Goal: Find specific page/section: Find specific page/section

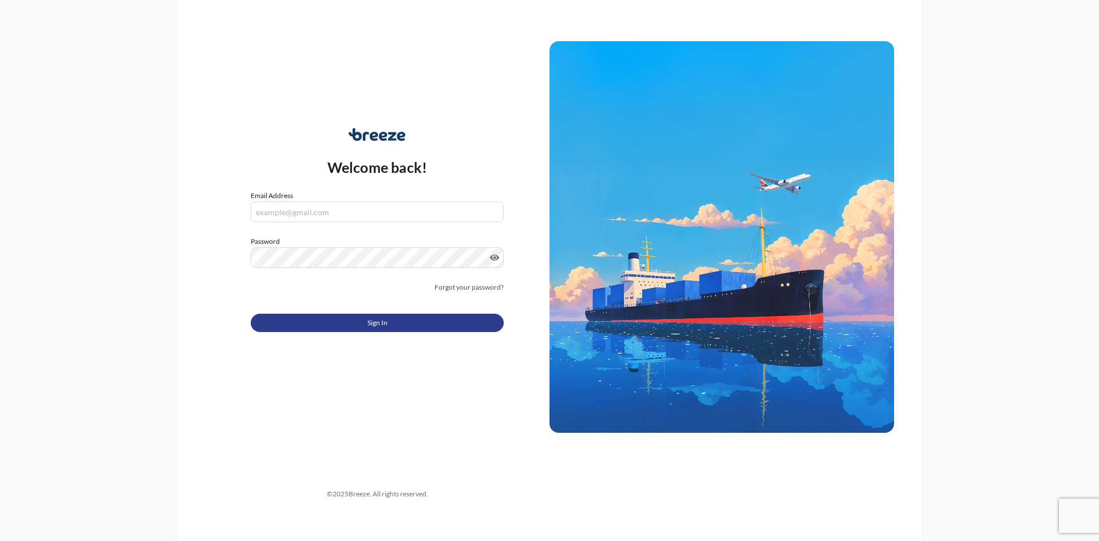
type input "[PERSON_NAME][EMAIL_ADDRESS][PERSON_NAME][DOMAIN_NAME]"
click at [369, 321] on span "Sign In" at bounding box center [378, 322] width 20 height 11
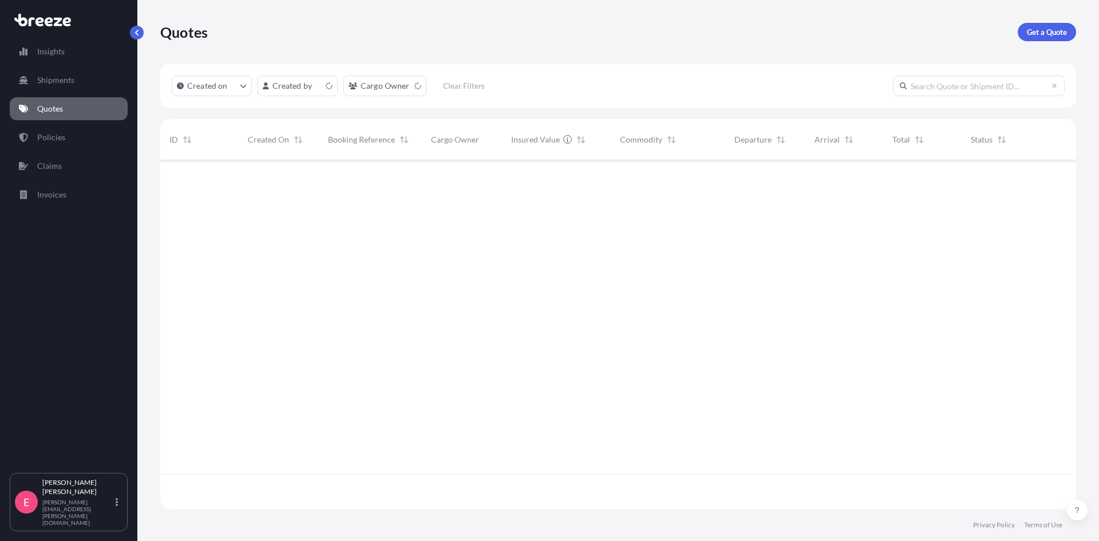
scroll to position [346, 907]
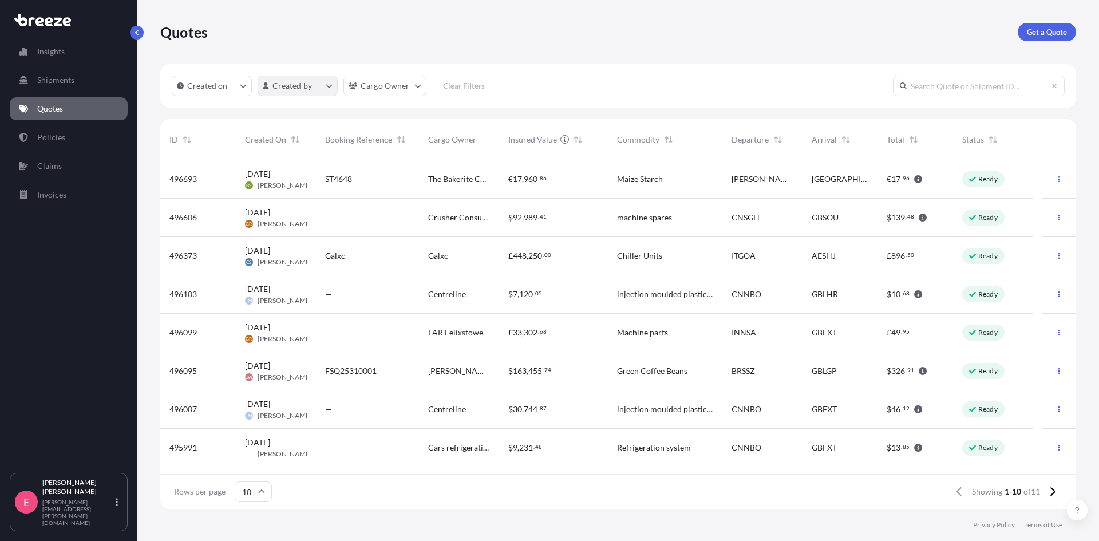
click at [299, 88] on html "Insights Shipments Quotes Policies Claims Invoices E [PERSON_NAME] [PERSON_NAME…" at bounding box center [549, 270] width 1099 height 541
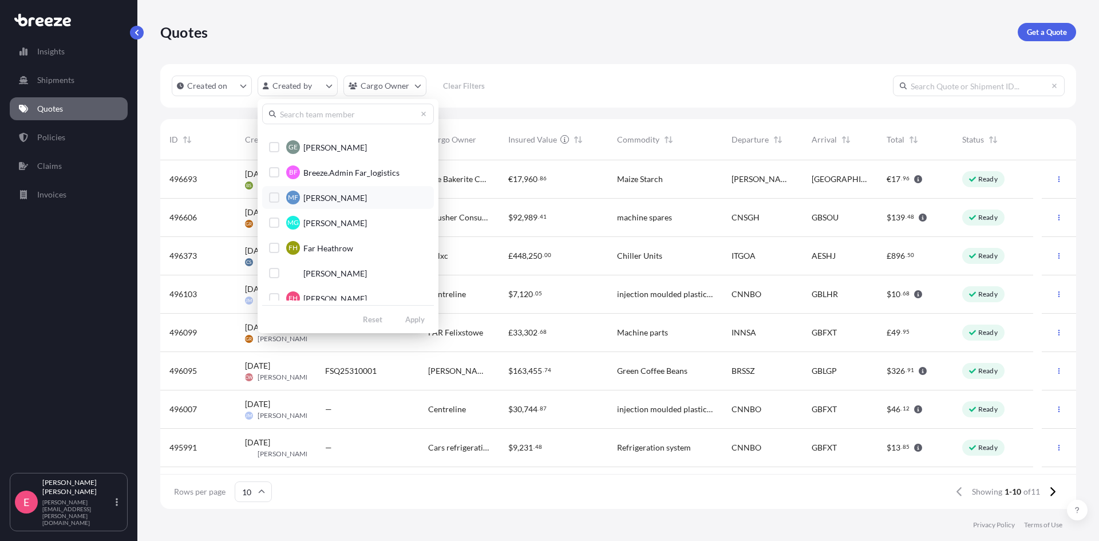
scroll to position [115, 0]
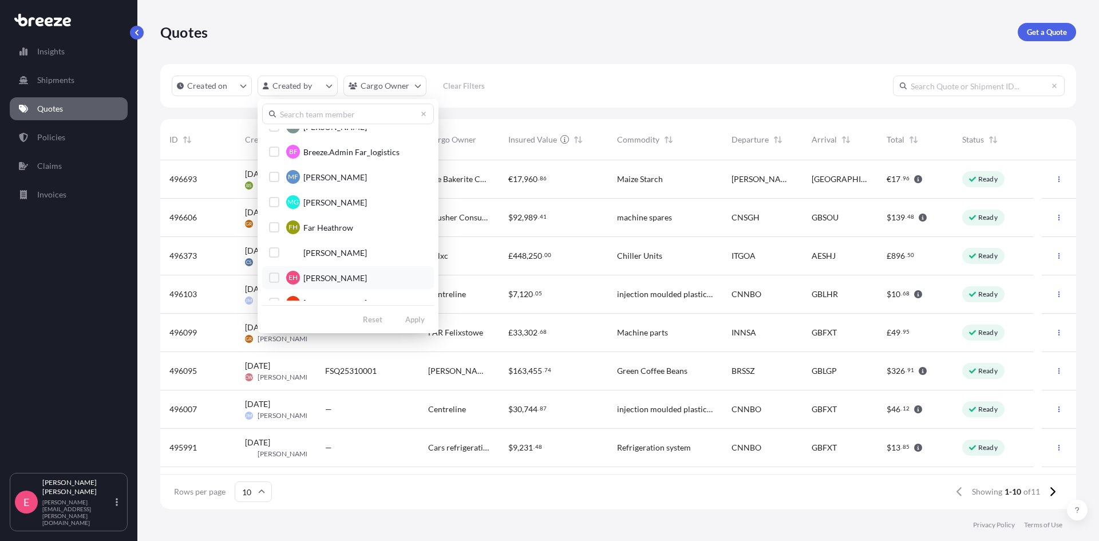
click at [349, 279] on span "[PERSON_NAME]" at bounding box center [335, 278] width 64 height 11
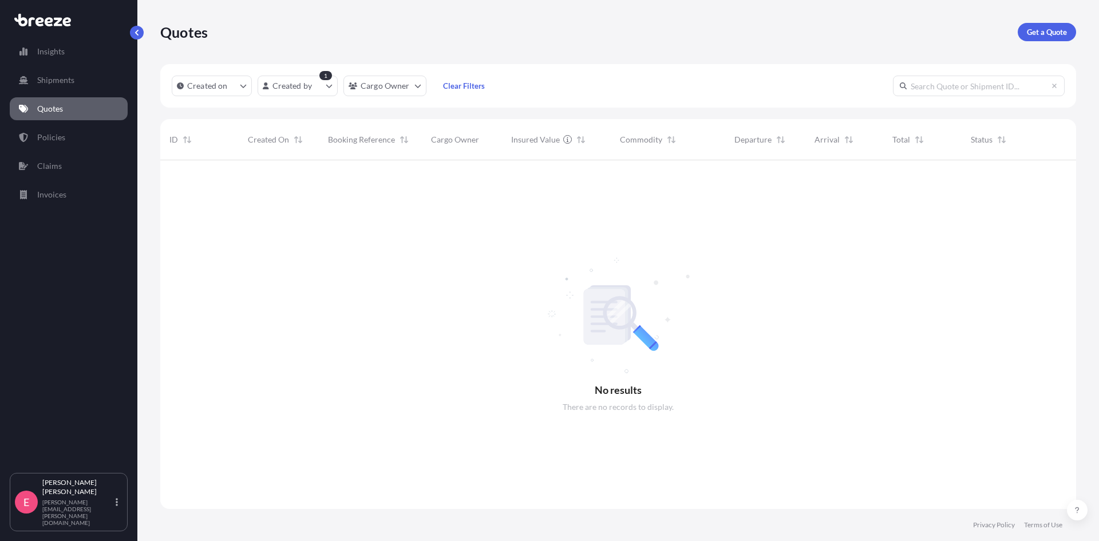
scroll to position [381, 907]
click at [325, 91] on html "Insights Shipments Quotes Policies Claims Invoices E [PERSON_NAME] [PERSON_NAME…" at bounding box center [549, 270] width 1099 height 541
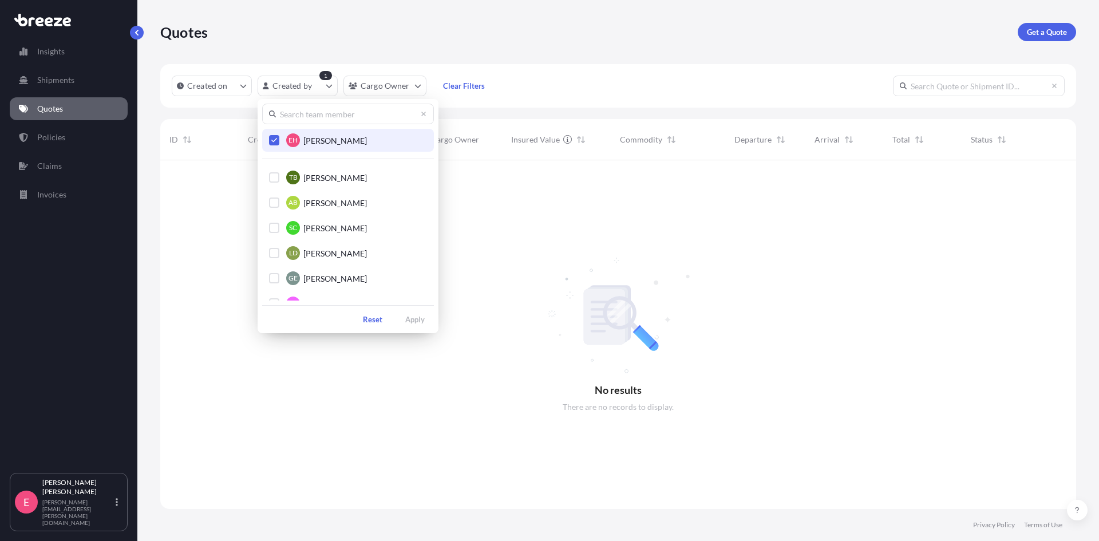
click at [325, 137] on span "[PERSON_NAME]" at bounding box center [335, 140] width 64 height 11
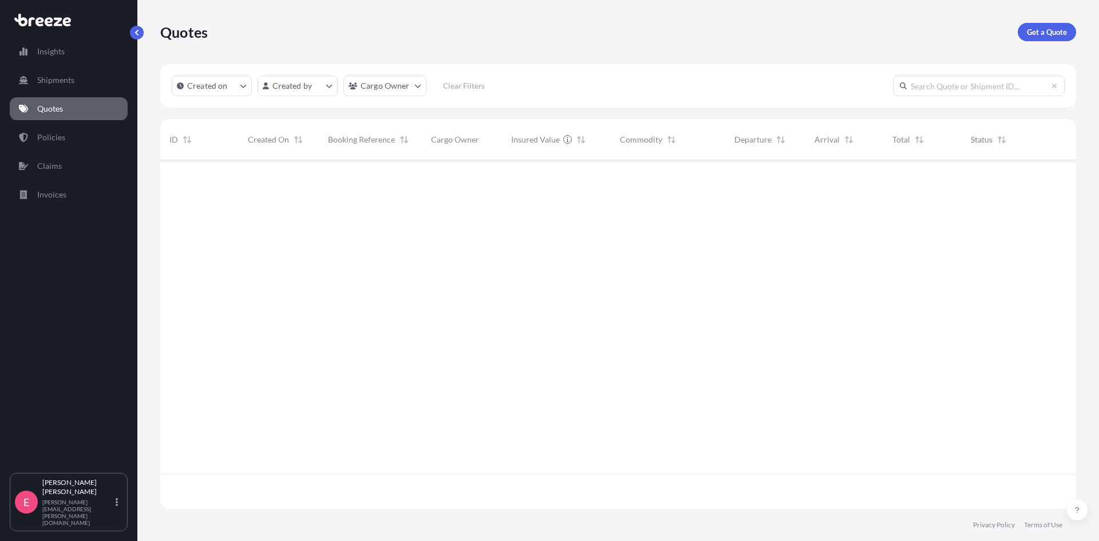
scroll to position [346, 907]
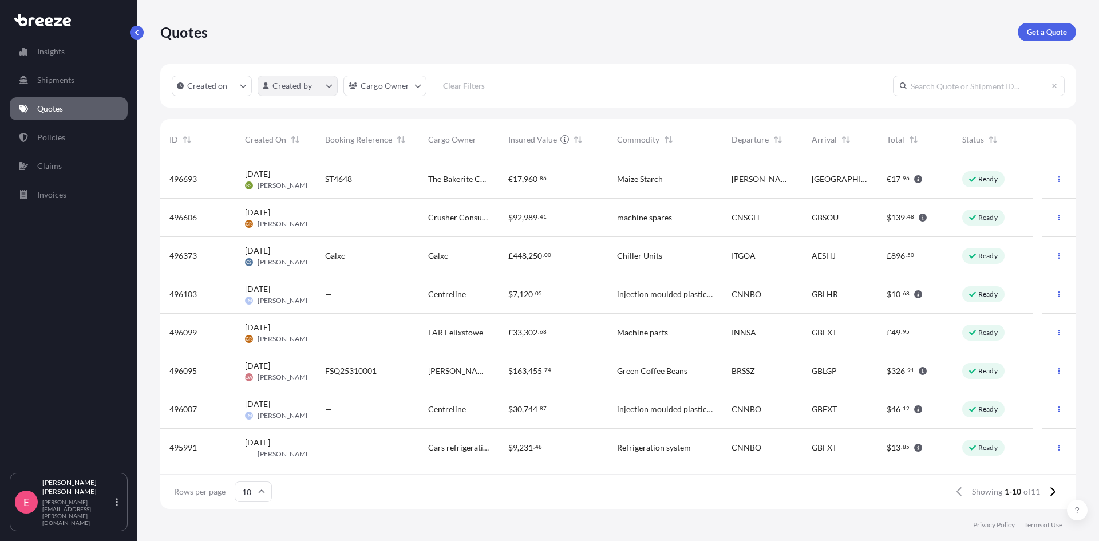
click at [312, 84] on html "Insights Shipments Quotes Policies Claims Invoices E [PERSON_NAME] [PERSON_NAME…" at bounding box center [549, 270] width 1099 height 541
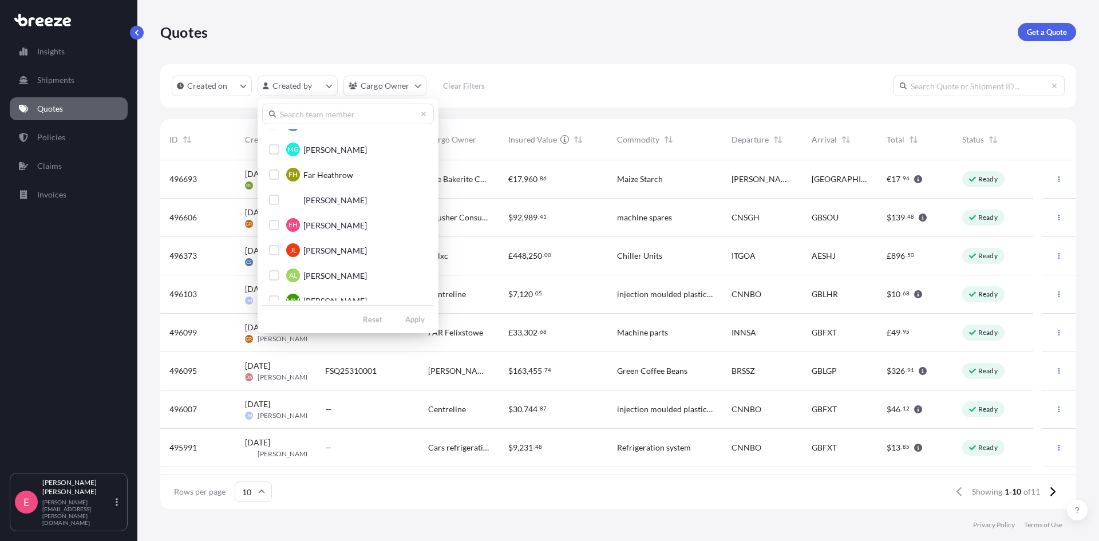
scroll to position [172, 0]
click at [271, 218] on div "Select Option" at bounding box center [274, 220] width 10 height 10
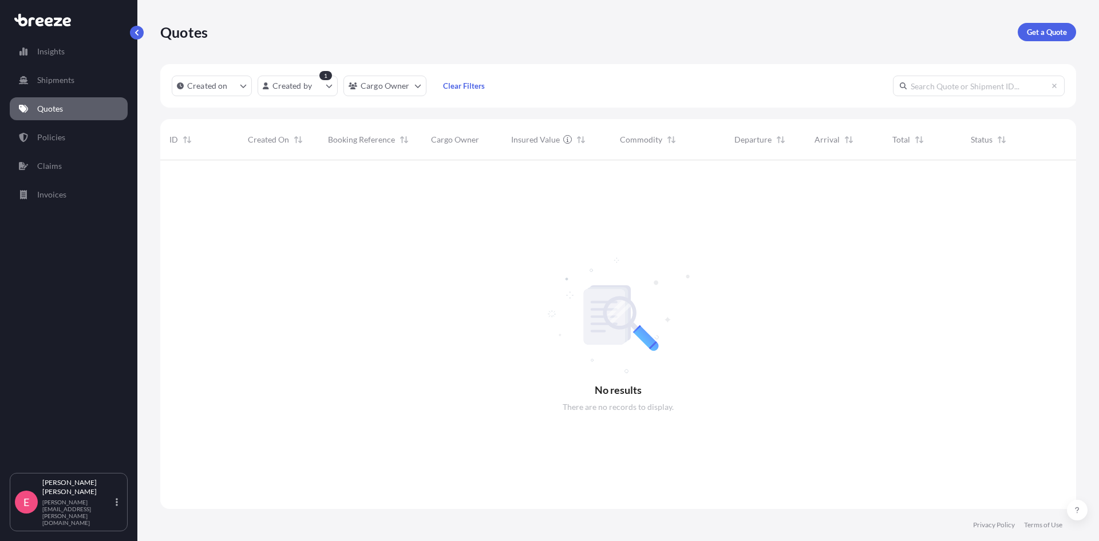
scroll to position [381, 907]
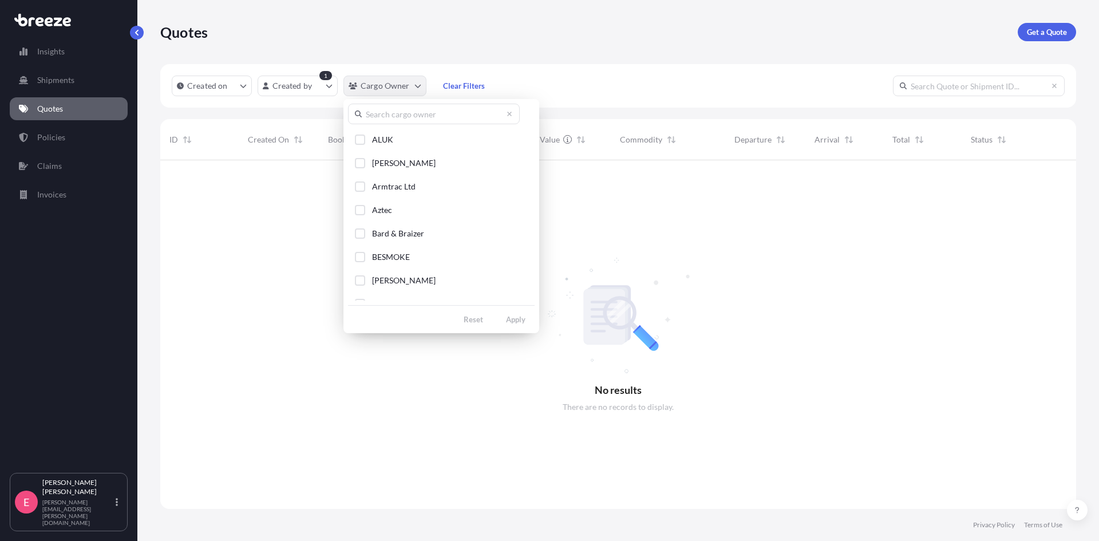
click at [416, 86] on html "Insights Shipments Quotes Policies Claims Invoices E [PERSON_NAME] [PERSON_NAME…" at bounding box center [549, 270] width 1099 height 541
click at [460, 404] on html "Insights Shipments Quotes Policies Claims Invoices E [PERSON_NAME] [PERSON_NAME…" at bounding box center [549, 270] width 1099 height 541
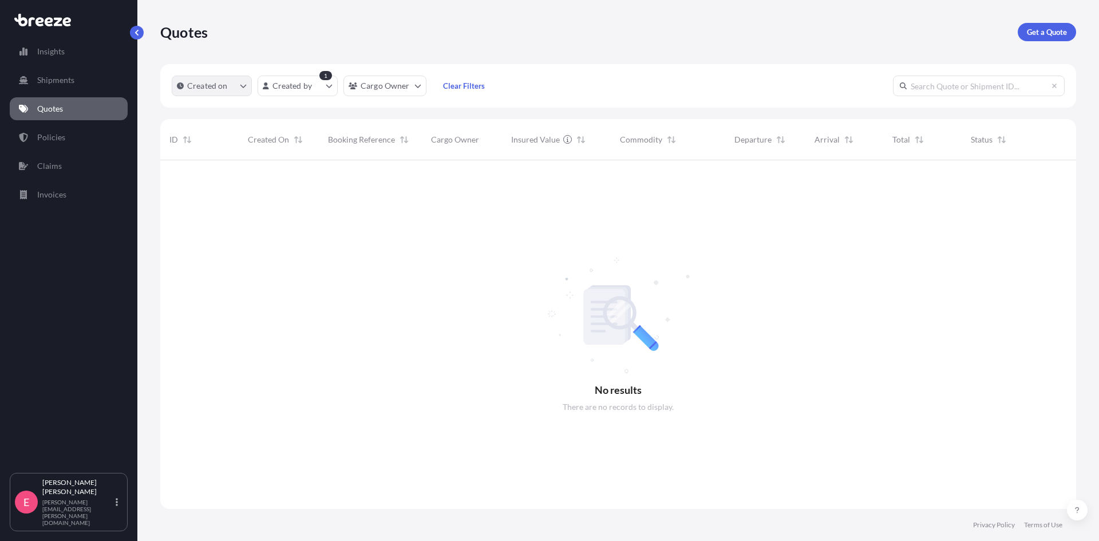
click at [240, 86] on icon "createdOn Filter options" at bounding box center [243, 85] width 7 height 7
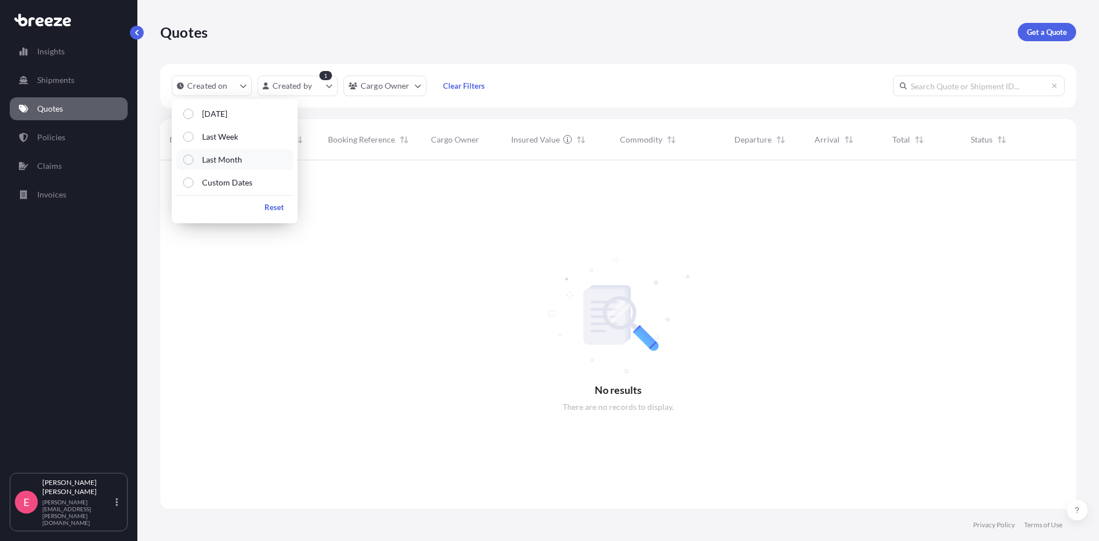
click at [194, 160] on label "Last Month" at bounding box center [218, 159] width 49 height 11
click at [270, 250] on div at bounding box center [618, 334] width 916 height 349
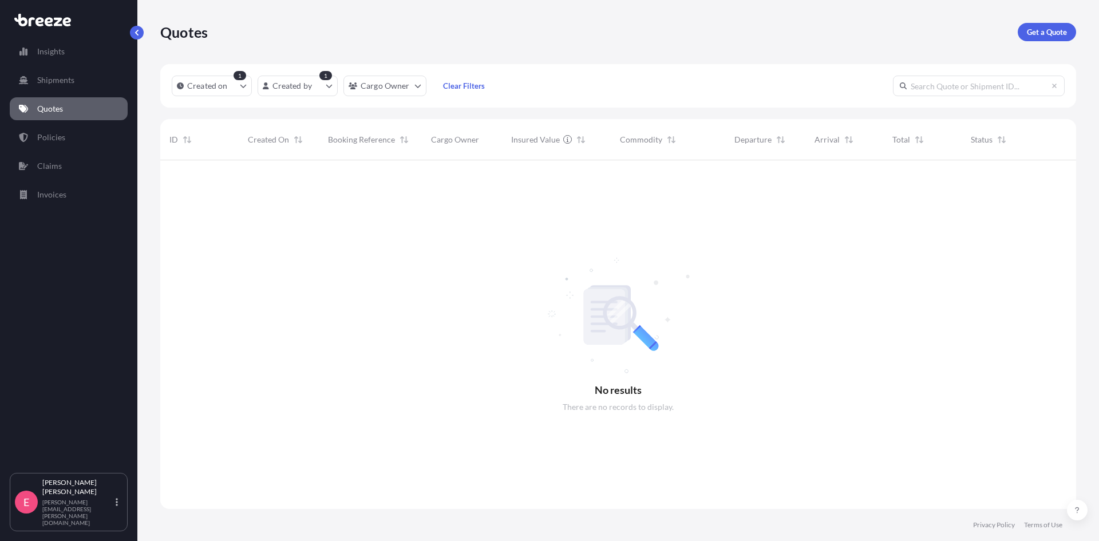
click at [54, 135] on p "Policies" at bounding box center [51, 137] width 28 height 11
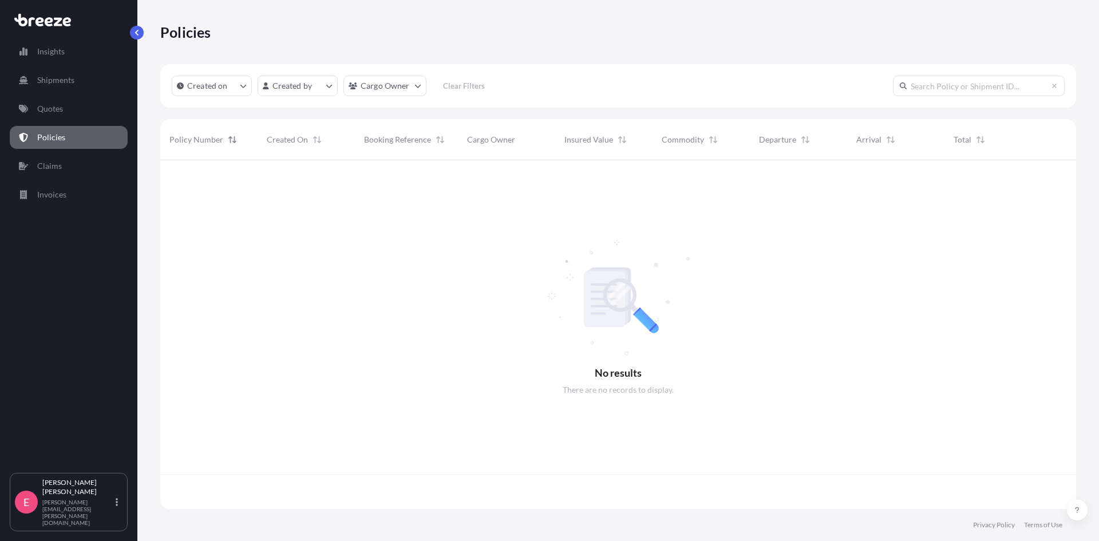
scroll to position [346, 907]
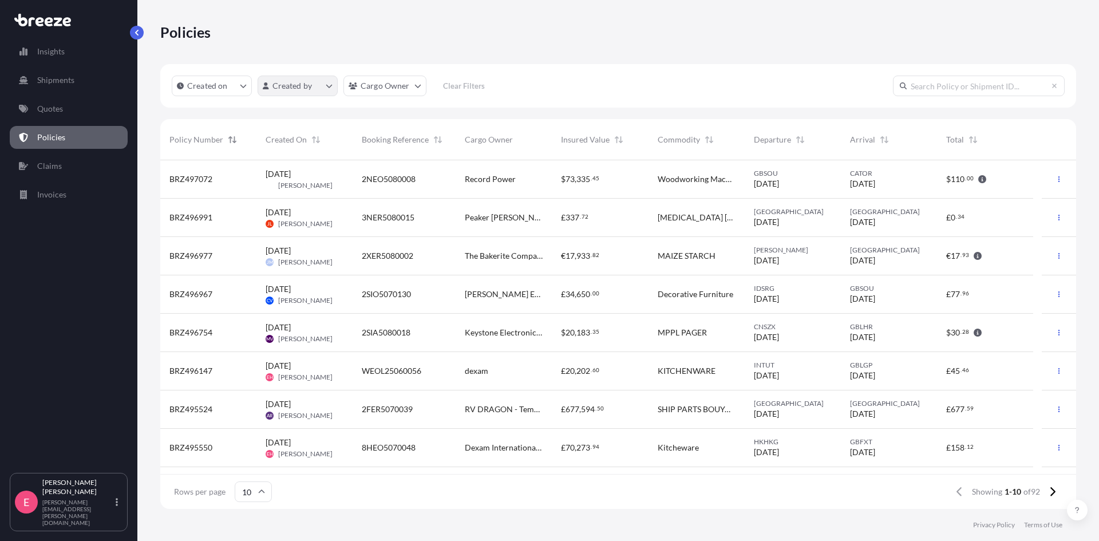
click at [328, 87] on html "Insights Shipments Quotes Policies Claims Invoices E [PERSON_NAME] [PERSON_NAME…" at bounding box center [549, 270] width 1099 height 541
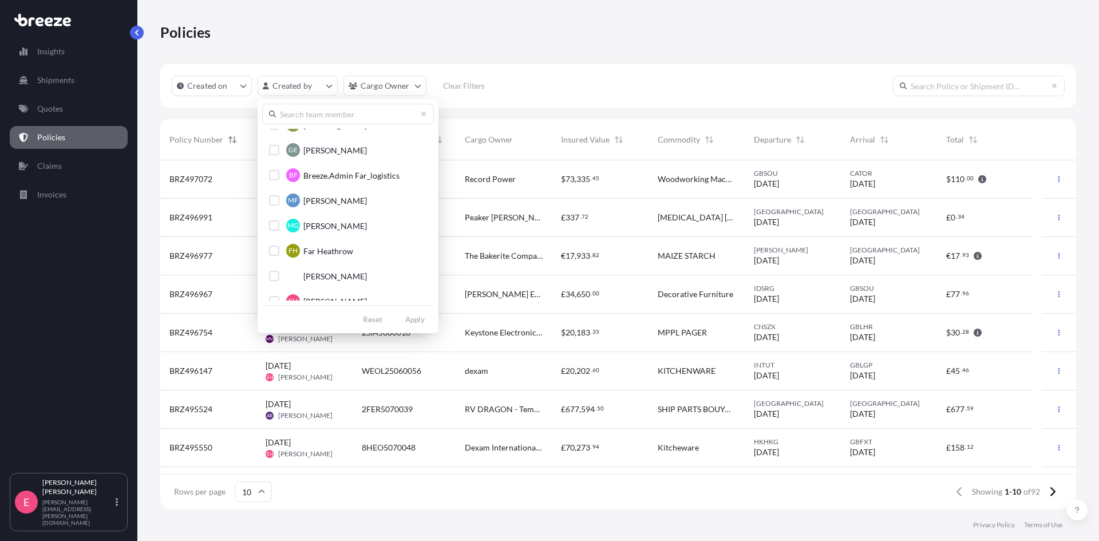
scroll to position [172, 0]
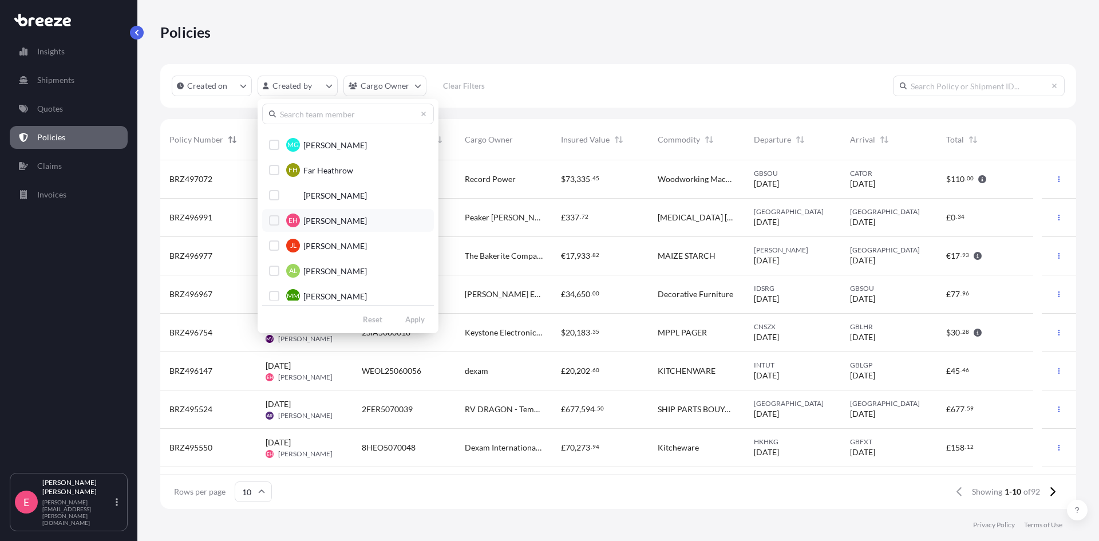
click at [275, 224] on div "Select Option" at bounding box center [274, 220] width 10 height 10
